Goal: Information Seeking & Learning: Understand process/instructions

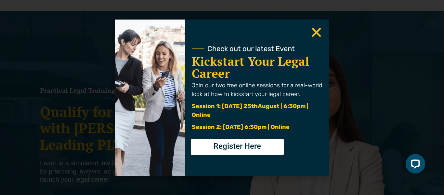
scroll to position [33, 0]
click at [321, 32] on icon "Close" at bounding box center [316, 32] width 13 height 13
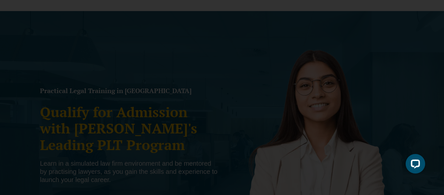
click at [321, 32] on icon "Close" at bounding box center [316, 32] width 13 height 13
click at [315, 35] on icon "Close" at bounding box center [316, 32] width 13 height 13
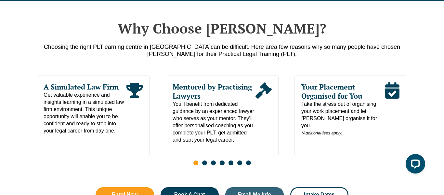
scroll to position [329, 0]
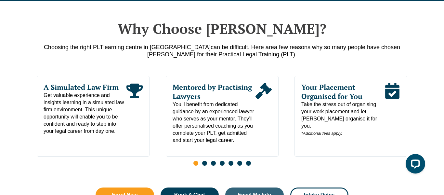
click at [211, 44] on span "can be difficult. Here are" at bounding box center [242, 47] width 63 height 6
click at [251, 27] on link "Traineeship Workshops" at bounding box center [257, 31] width 57 height 28
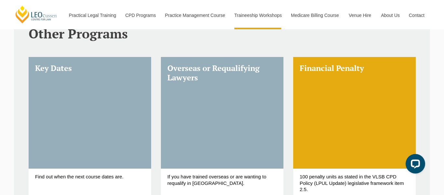
scroll to position [194, 0]
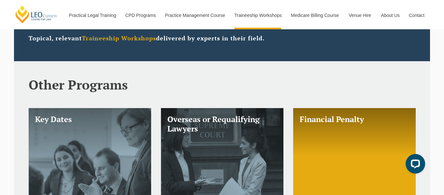
drag, startPoint x: 143, startPoint y: 81, endPoint x: 65, endPoint y: 88, distance: 78.6
click at [65, 88] on h2 "Other Programs" at bounding box center [222, 84] width 387 height 14
click at [19, 84] on section "Other Programs Key Dates Find out when the next course dates are. Learn More Ov…" at bounding box center [222, 184] width 416 height 246
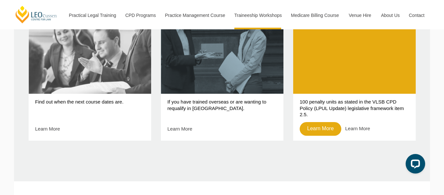
scroll to position [320, 0]
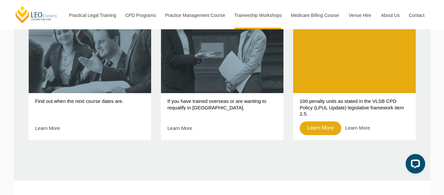
click at [86, 145] on div "Key Dates Find out when the next course dates are. Learn More" at bounding box center [90, 64] width 132 height 166
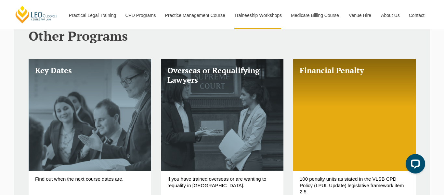
scroll to position [242, 0]
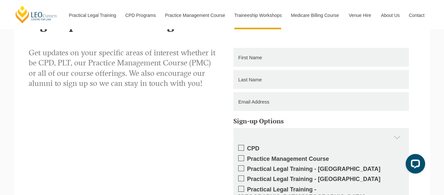
click at [82, 128] on div "Get updates on your specific areas of interest whether it be CPD, PLT, our Prac…" at bounding box center [222, 184] width 396 height 273
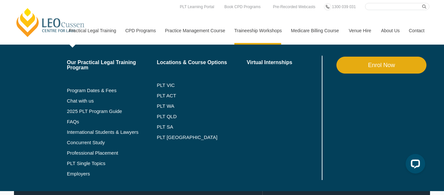
scroll to position [16, 0]
click at [73, 151] on link "Professional Placement" at bounding box center [112, 152] width 90 height 5
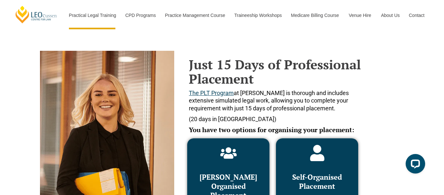
click at [227, 78] on strong "Just 15 Days of Professional Placement" at bounding box center [275, 72] width 172 height 32
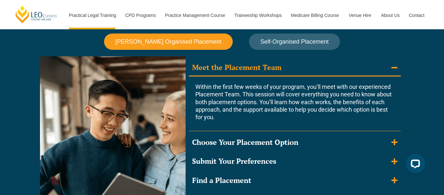
scroll to position [580, 0]
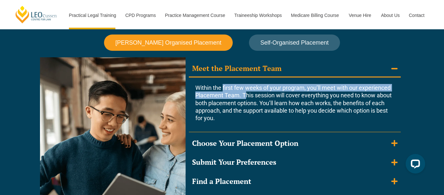
drag, startPoint x: 222, startPoint y: 89, endPoint x: 229, endPoint y: 94, distance: 8.5
click at [229, 94] on span "Within the first few weeks of your program, you’ll meet with our experienced Pl…" at bounding box center [293, 102] width 196 height 37
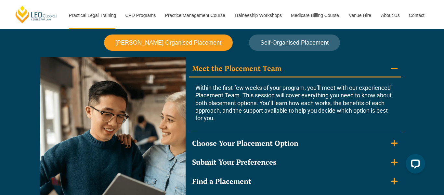
click at [245, 110] on span "Within the first few weeks of your program, you’ll meet with our experienced Pl…" at bounding box center [293, 102] width 196 height 37
click at [246, 106] on p "Within the first few weeks of your program, you’ll meet with our experienced Pl…" at bounding box center [294, 103] width 199 height 38
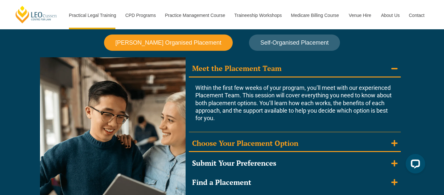
click at [208, 139] on div "Choose Your Placement Option" at bounding box center [245, 142] width 106 height 9
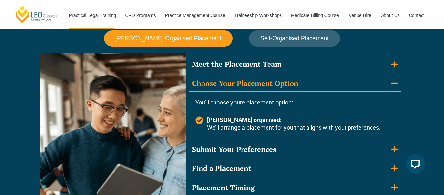
scroll to position [586, 0]
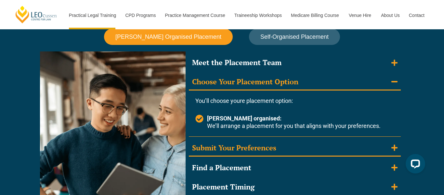
click at [221, 147] on div "Submit Your Preferences" at bounding box center [234, 147] width 84 height 9
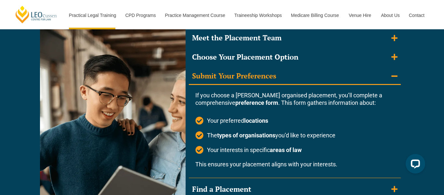
scroll to position [611, 0]
click at [246, 94] on p "If you choose a [PERSON_NAME] organised placement, you’ll complete a comprehens…" at bounding box center [294, 98] width 199 height 15
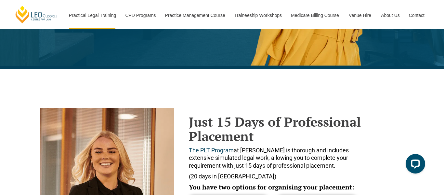
scroll to position [197, 0]
